Goal: Task Accomplishment & Management: Use online tool/utility

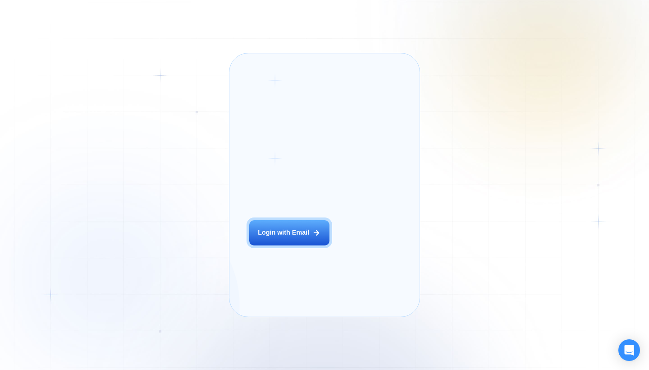
click at [281, 245] on button "Login with Email" at bounding box center [289, 232] width 80 height 25
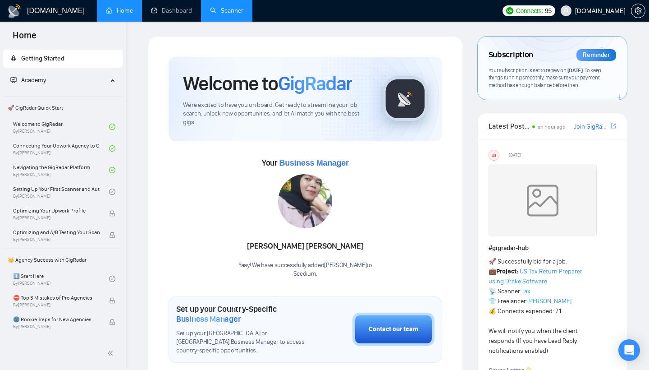
click at [233, 14] on link "Scanner" at bounding box center [226, 11] width 33 height 8
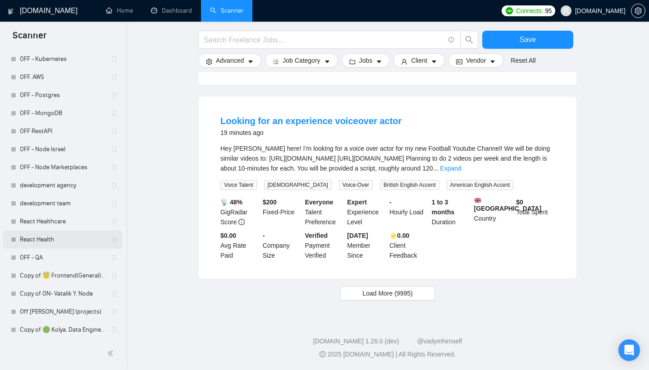
scroll to position [1404, 0]
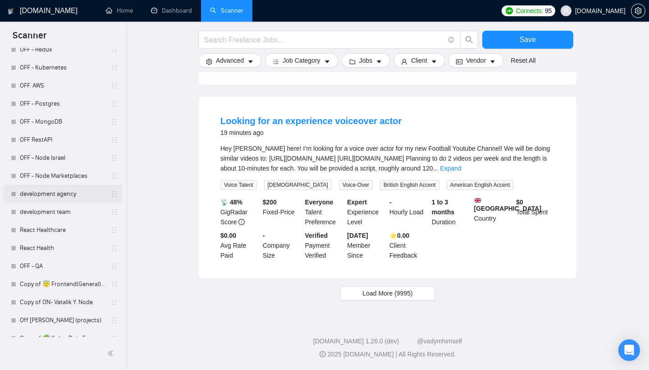
click at [62, 199] on link "development agency" at bounding box center [63, 194] width 86 height 18
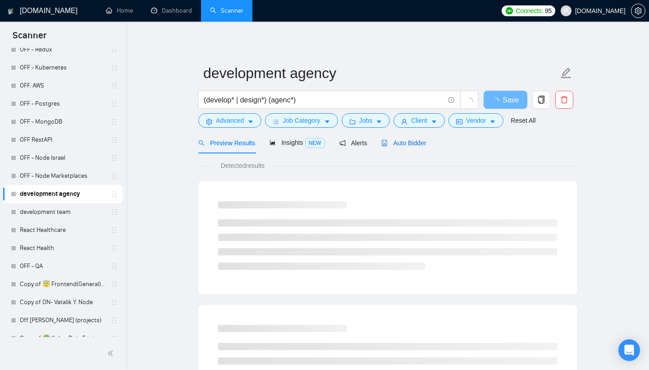
click at [412, 147] on span "Auto Bidder" at bounding box center [403, 142] width 45 height 7
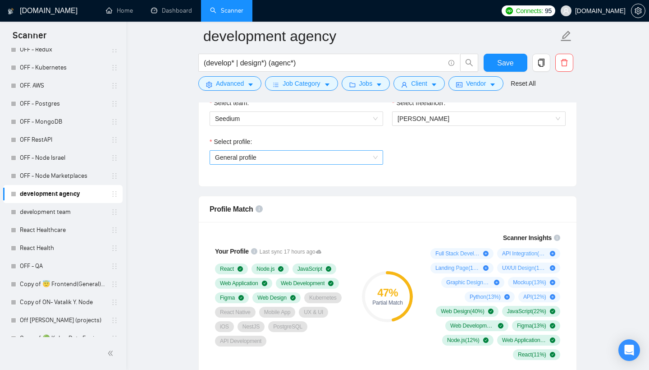
scroll to position [560, 0]
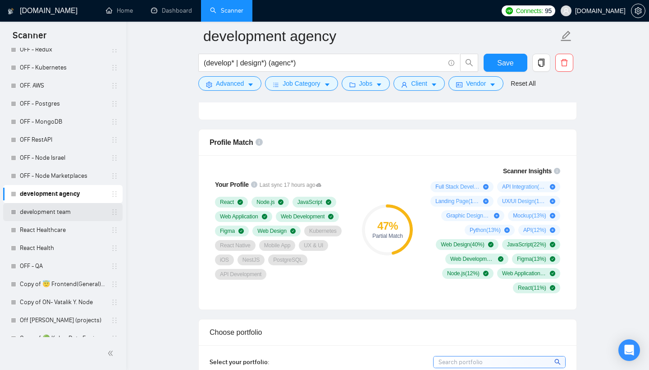
click at [55, 206] on link "development team" at bounding box center [63, 212] width 86 height 18
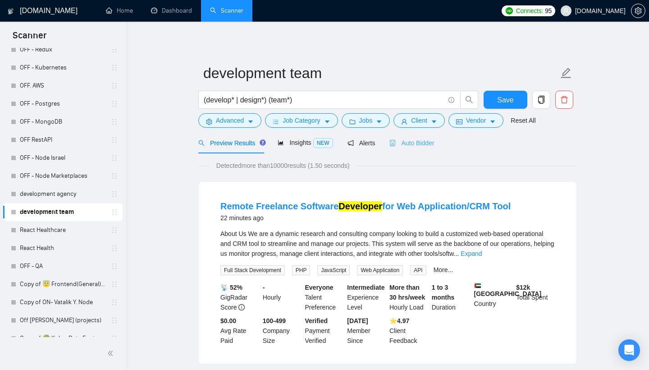
scroll to position [0, 0]
click at [407, 143] on span "Auto Bidder" at bounding box center [411, 142] width 45 height 7
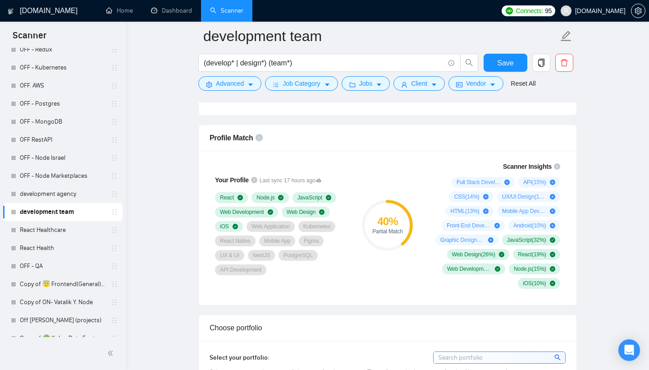
scroll to position [600, 0]
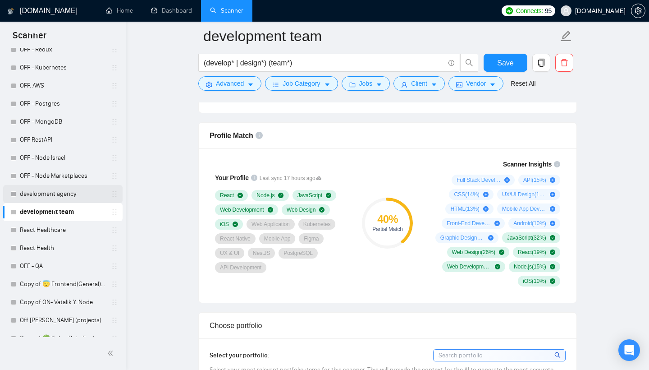
click at [49, 192] on link "development agency" at bounding box center [63, 194] width 86 height 18
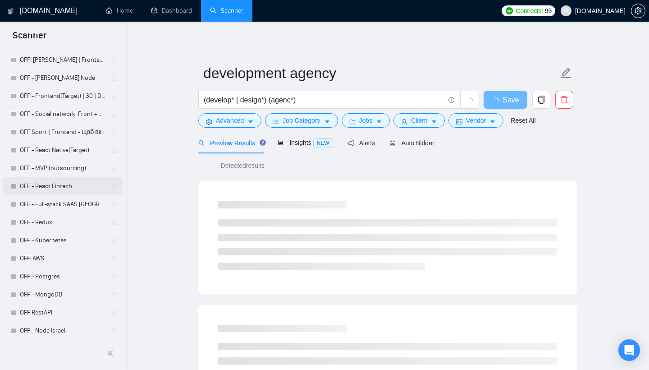
scroll to position [1207, 0]
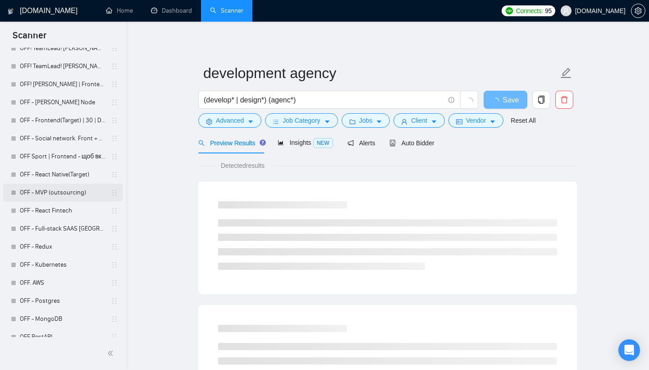
click at [49, 192] on link "OFF - MVP (outsourcing)" at bounding box center [63, 192] width 86 height 18
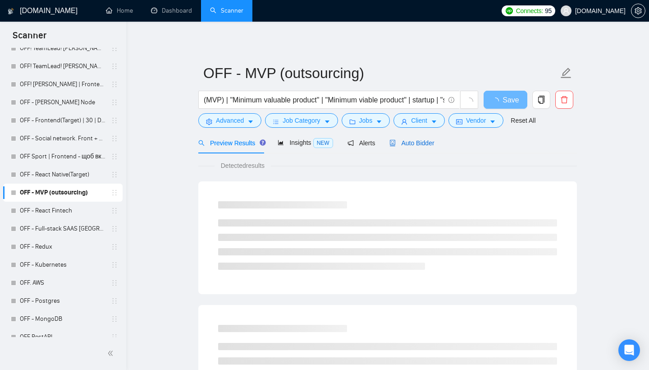
click at [427, 140] on span "Auto Bidder" at bounding box center [411, 142] width 45 height 7
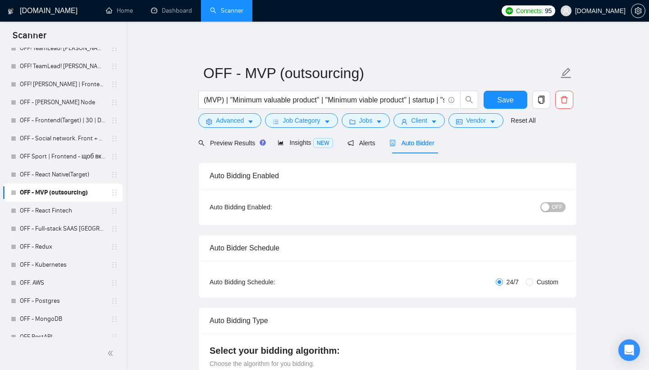
scroll to position [9, 0]
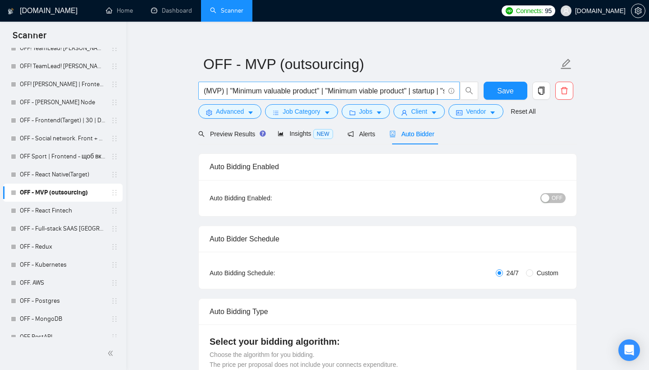
click at [326, 86] on input "(MVP) | "Minimum valuable product" | "Minimum viable product" | startup | "star…" at bounding box center [324, 90] width 241 height 11
paste input "Development of an online platform in React + Supabase"
click at [206, 87] on input "Development of an online platform in React + Supabase"" at bounding box center [324, 90] width 241 height 11
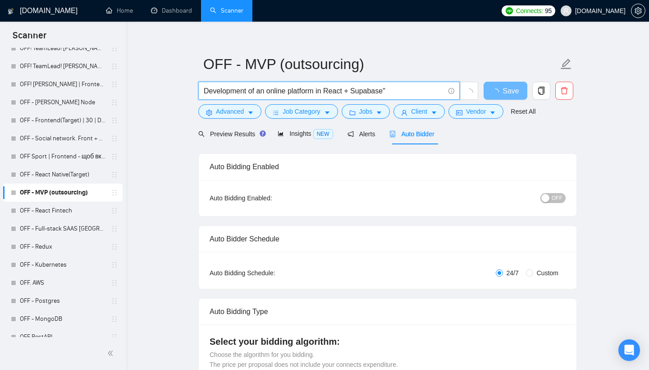
type input ""Development of an online platform in React + Supabase""
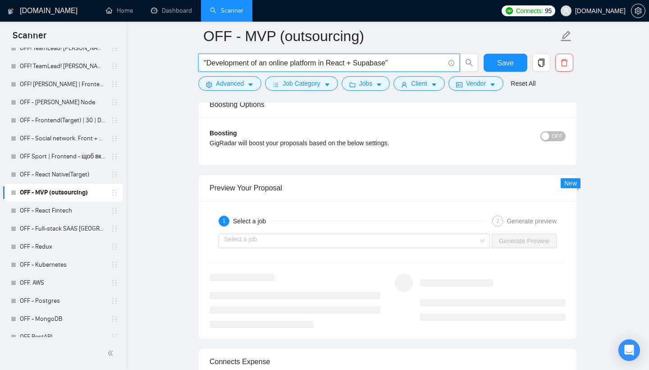
scroll to position [1664, 0]
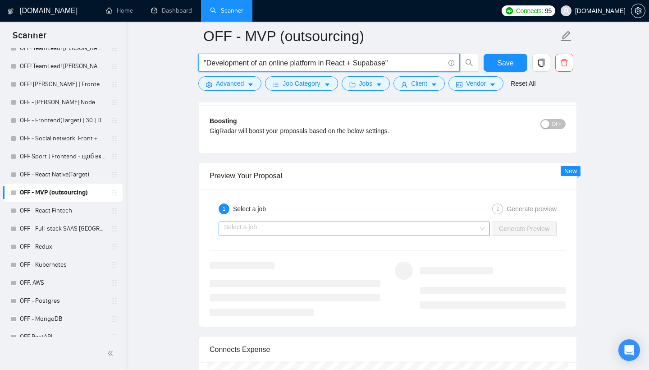
type input ""Development of an online platform in React + Supabase""
click at [302, 227] on input "search" at bounding box center [351, 229] width 254 height 14
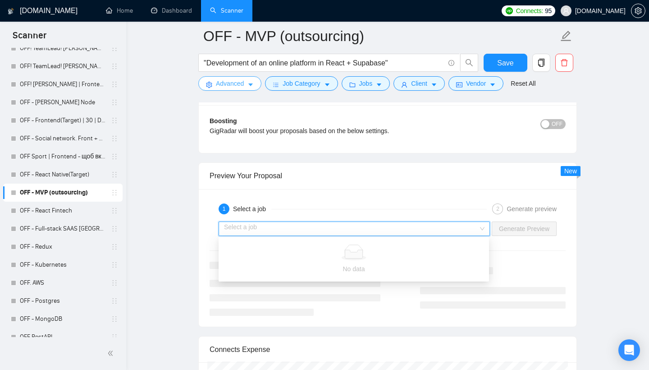
click at [240, 84] on span "Advanced" at bounding box center [230, 83] width 28 height 10
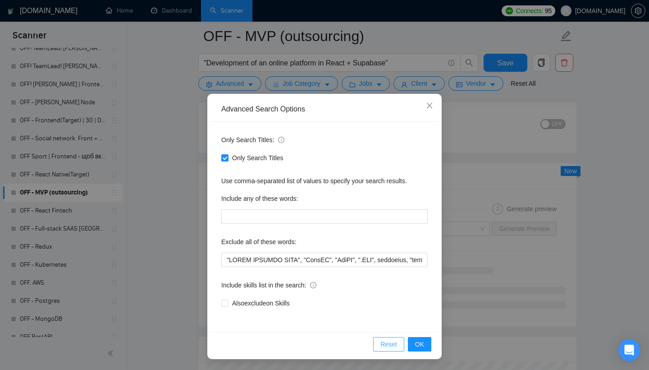
scroll to position [5, 0]
click at [380, 344] on span "Reset" at bounding box center [388, 344] width 17 height 10
checkbox input "false"
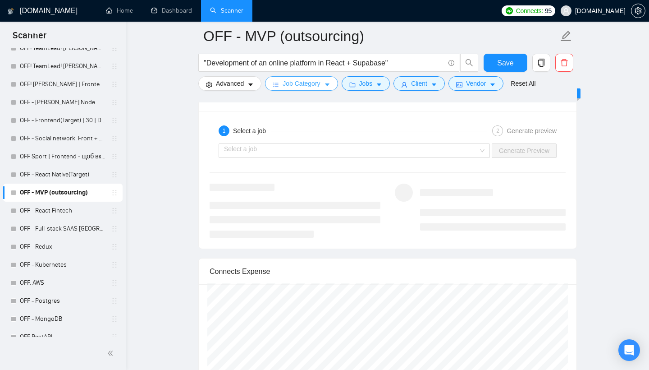
scroll to position [0, 0]
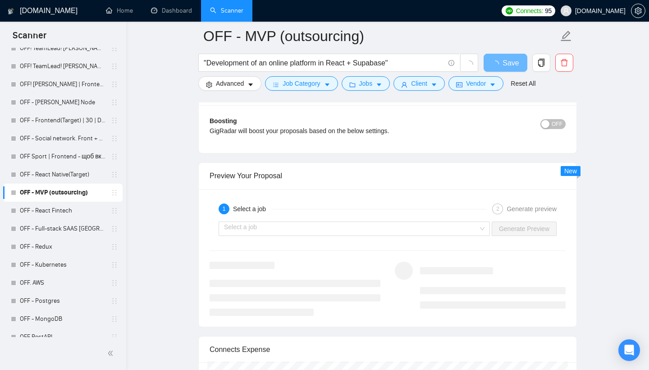
drag, startPoint x: 297, startPoint y: 82, endPoint x: 354, endPoint y: 249, distance: 176.6
click at [297, 82] on span "Job Category" at bounding box center [301, 83] width 37 height 10
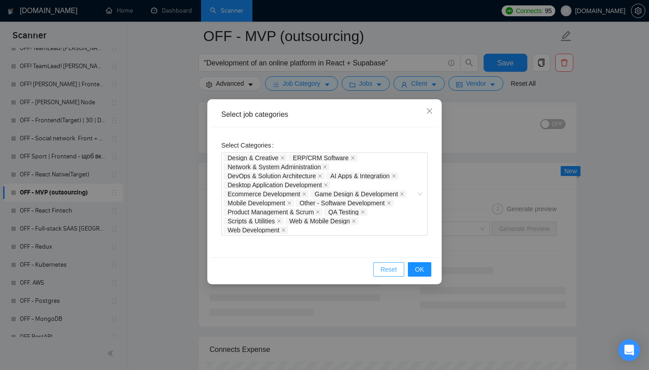
click at [386, 266] on span "Reset" at bounding box center [388, 269] width 17 height 10
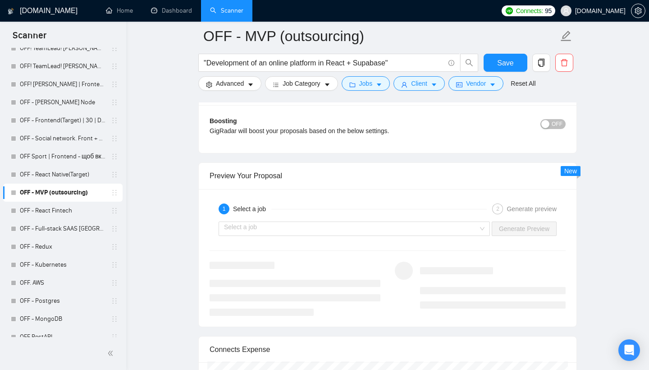
click at [367, 82] on span "Jobs" at bounding box center [366, 83] width 14 height 10
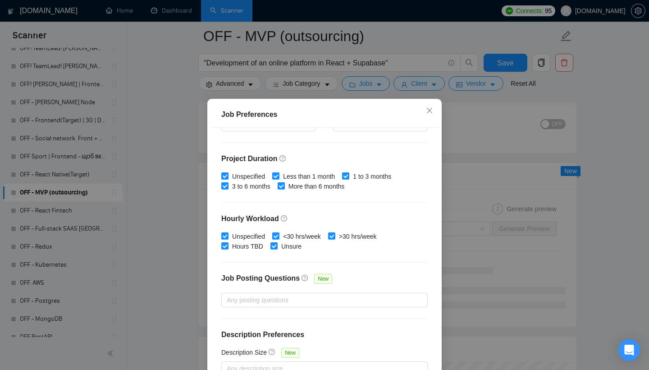
scroll to position [250, 0]
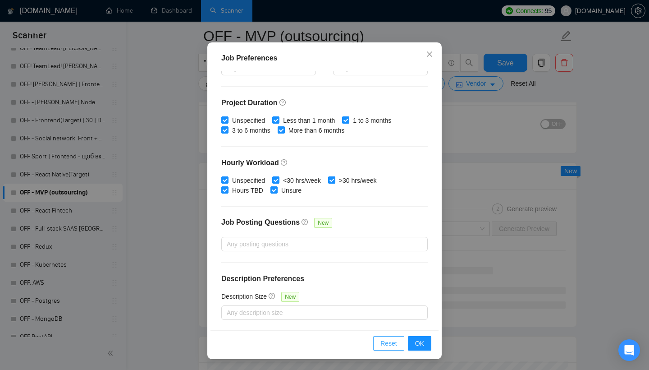
click at [386, 343] on span "Reset" at bounding box center [388, 343] width 17 height 10
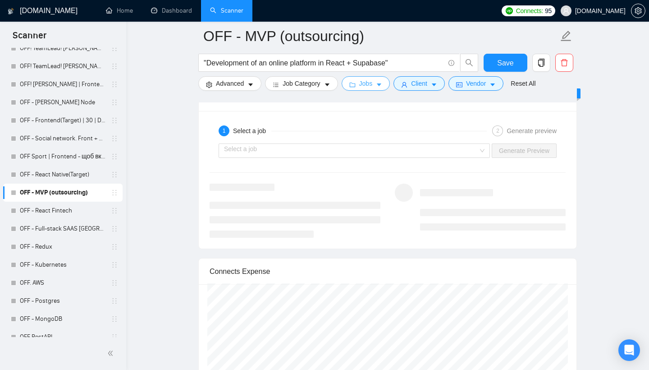
scroll to position [0, 0]
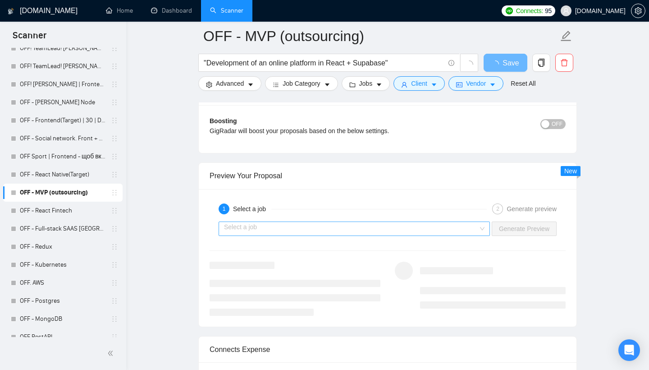
click at [333, 225] on input "search" at bounding box center [351, 229] width 254 height 14
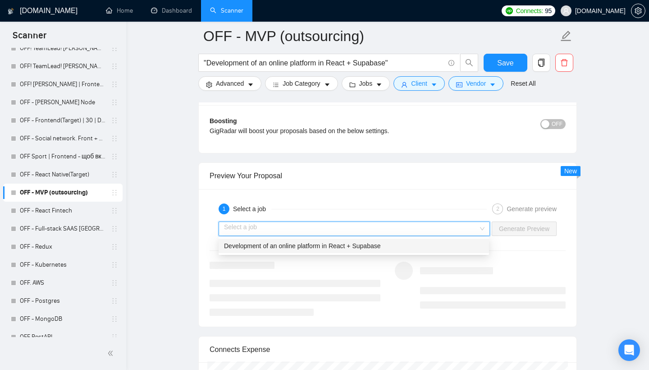
click at [321, 249] on span "Development of an online platform in React + Supabase" at bounding box center [302, 245] width 157 height 7
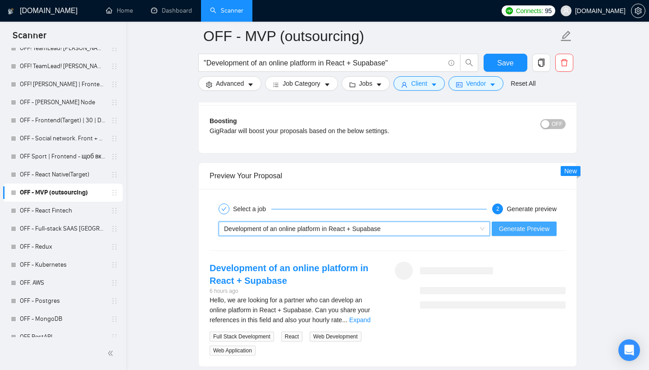
click at [513, 228] on span "Generate Preview" at bounding box center [524, 229] width 50 height 10
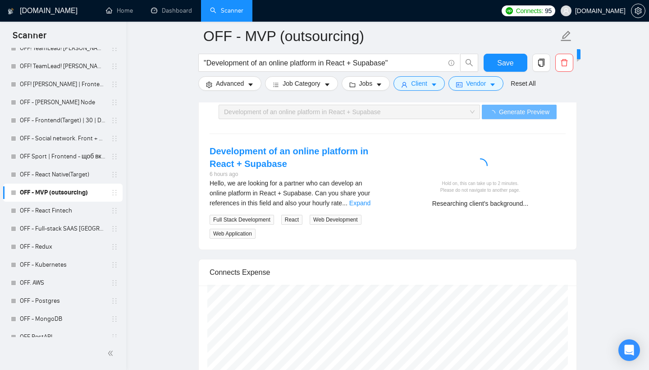
scroll to position [1779, 0]
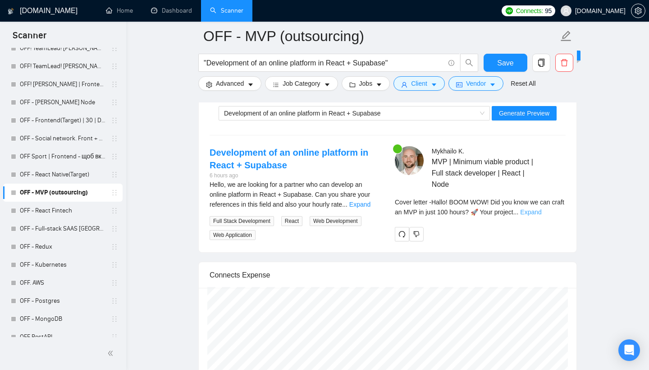
click at [541, 215] on link "Expand" at bounding box center [530, 211] width 21 height 7
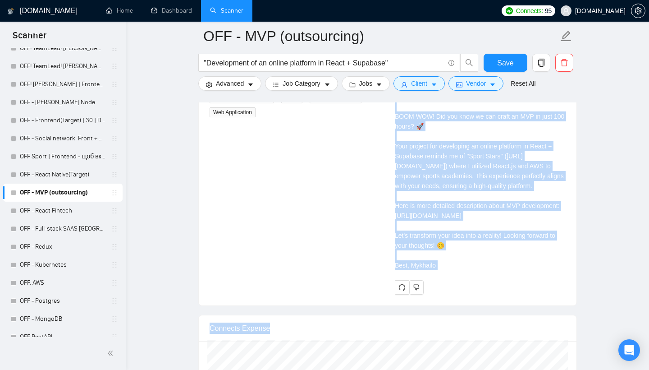
scroll to position [1918, 0]
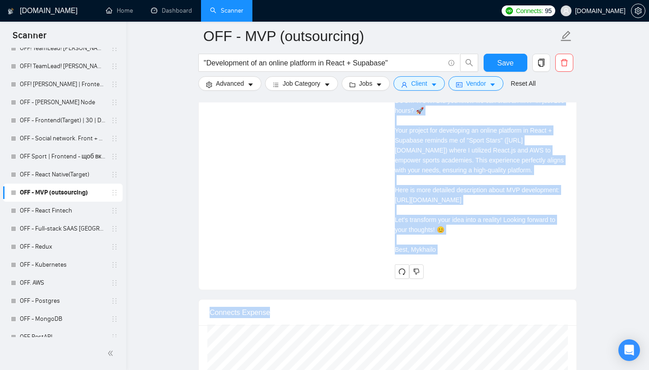
drag, startPoint x: 394, startPoint y: 123, endPoint x: 447, endPoint y: 296, distance: 180.4
click at [447, 279] on div "[PERSON_NAME] MVP | Minimum viable product | Full stack developer | React | Nod…" at bounding box center [480, 143] width 185 height 271
copy div "Hallo! BOOM WOW! Did you know we can craft an MVP in just 100 hours? 🚀 Your pro…"
